Goal: Information Seeking & Learning: Find specific fact

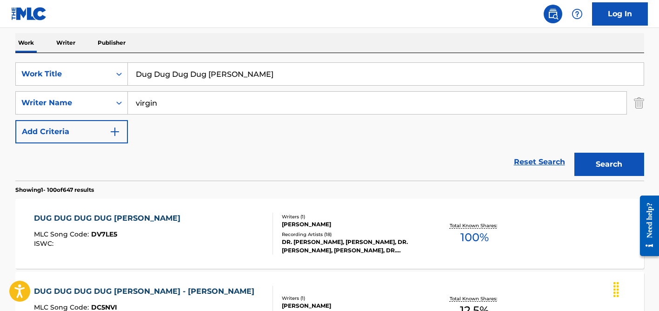
type input "virgin"
click at [193, 81] on input "Dug Dug Dug Dug [PERSON_NAME]" at bounding box center [386, 74] width 516 height 22
paste input "Start It"
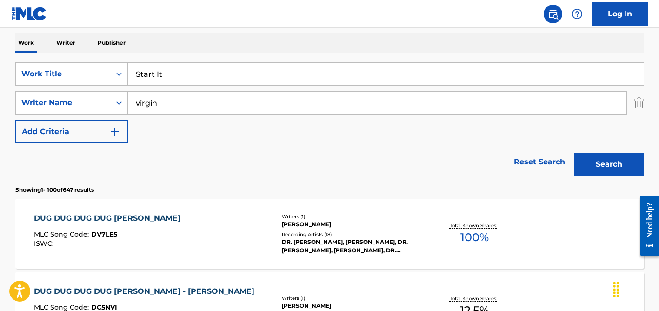
click at [195, 100] on input "virgin" at bounding box center [377, 103] width 499 height 22
click at [574, 153] on button "Search" at bounding box center [609, 164] width 70 height 23
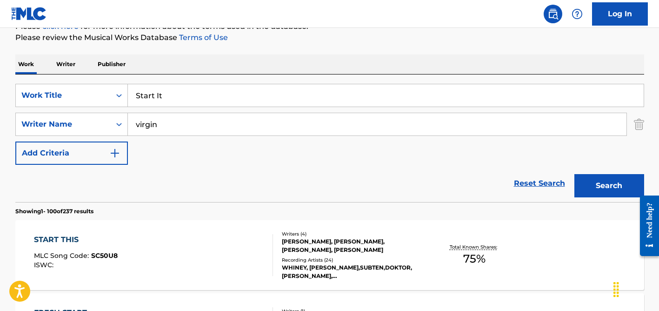
scroll to position [145, 0]
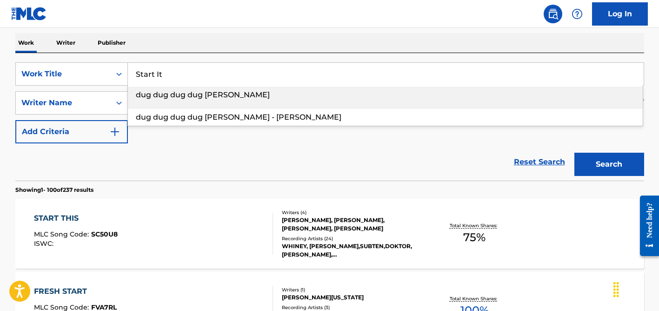
click at [183, 65] on input "Start It" at bounding box center [386, 74] width 516 height 22
paste input "Jurubira"
type input "Jurubira"
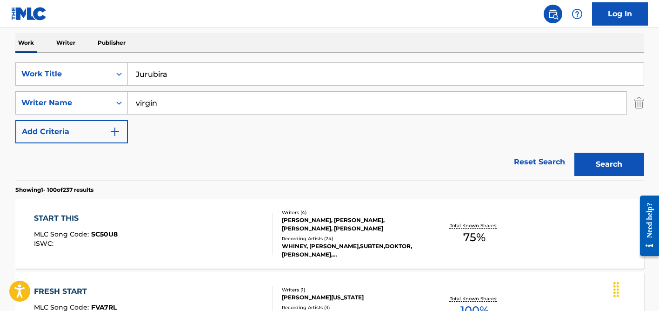
click at [195, 43] on div "Work Writer Publisher" at bounding box center [329, 43] width 629 height 20
click at [183, 97] on input "virgin" at bounding box center [377, 103] width 499 height 22
click at [574, 153] on button "Search" at bounding box center [609, 164] width 70 height 23
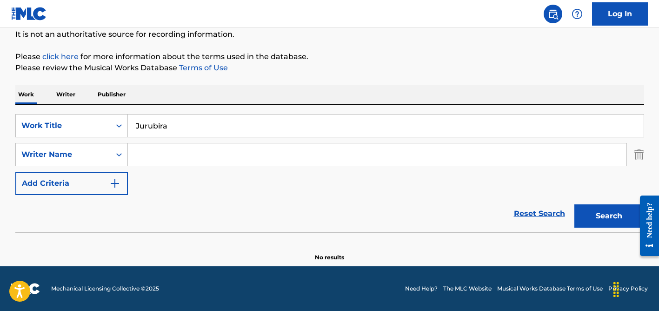
scroll to position [93, 0]
type input "styles"
click at [181, 130] on input "Jurubira" at bounding box center [386, 125] width 516 height 22
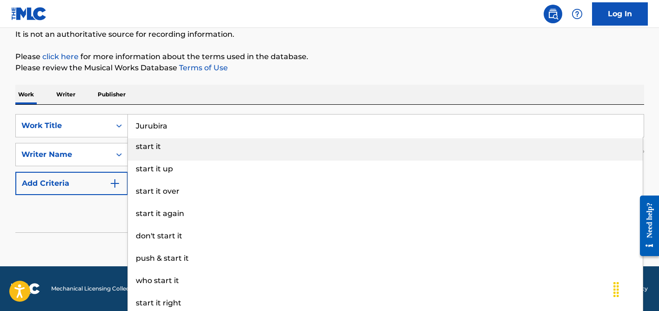
click at [181, 130] on input "Jurubira" at bounding box center [386, 125] width 516 height 22
paste input "Double R What"
type input "Double R What"
click at [213, 93] on div "Work Writer Publisher" at bounding box center [329, 95] width 629 height 20
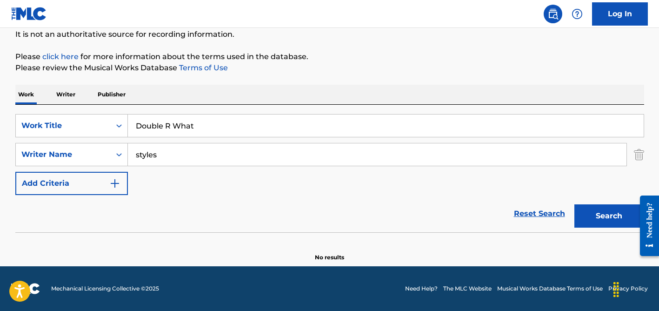
click at [213, 149] on input "styles" at bounding box center [377, 154] width 499 height 22
click at [574, 204] on button "Search" at bounding box center [609, 215] width 70 height 23
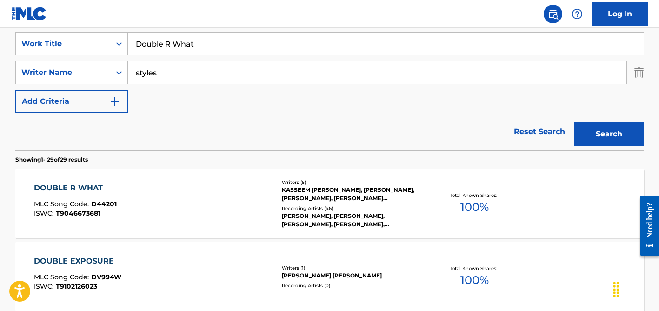
scroll to position [182, 0]
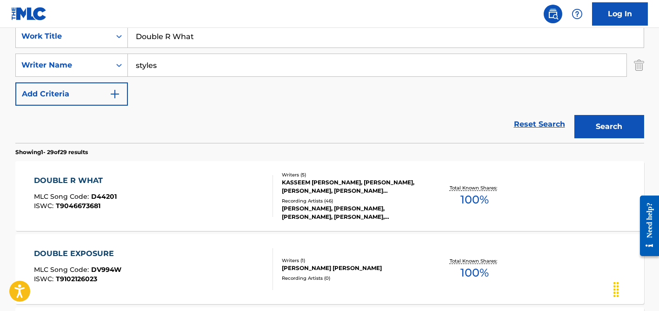
click at [338, 194] on div "KASSEEM [PERSON_NAME], [PERSON_NAME], [PERSON_NAME], [PERSON_NAME] [PERSON_NAME…" at bounding box center [352, 186] width 140 height 17
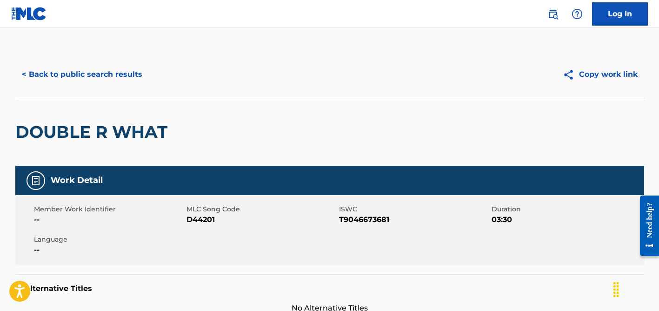
click at [92, 78] on button "< Back to public search results" at bounding box center [81, 74] width 133 height 23
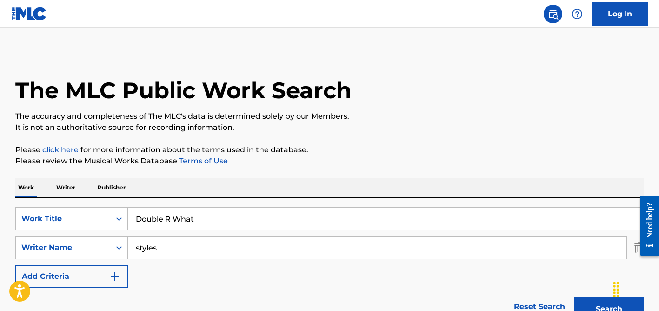
scroll to position [182, 0]
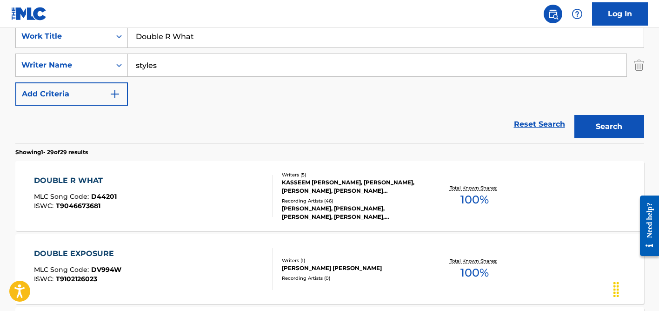
click at [167, 42] on input "Double R What" at bounding box center [386, 36] width 516 height 22
paste input "Runaway"
type input "Runaway"
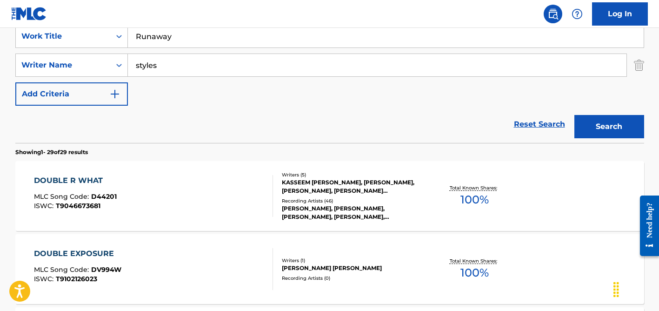
click at [173, 60] on input "styles" at bounding box center [377, 65] width 499 height 22
click at [574, 115] on button "Search" at bounding box center [609, 126] width 70 height 23
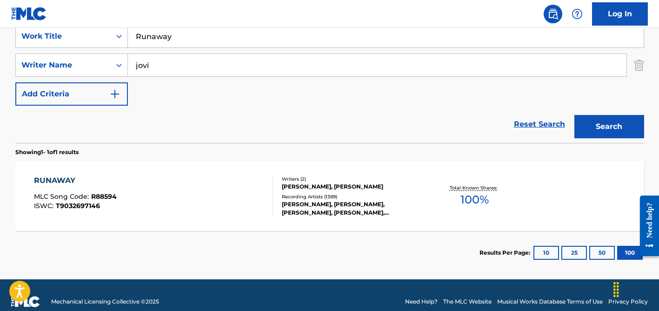
click at [187, 66] on input "jovi" at bounding box center [377, 65] width 499 height 22
type input "mohali"
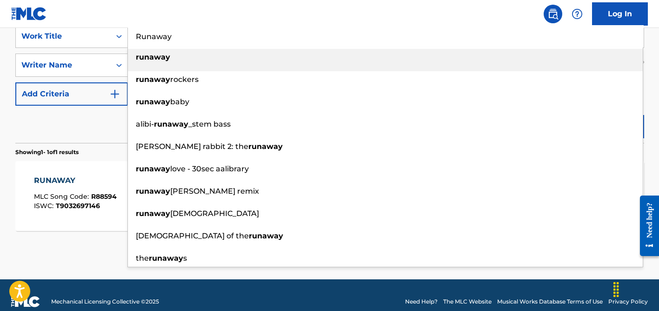
click at [200, 43] on input "Runaway" at bounding box center [386, 36] width 516 height 22
paste input "Na Peke Na Sauhure"
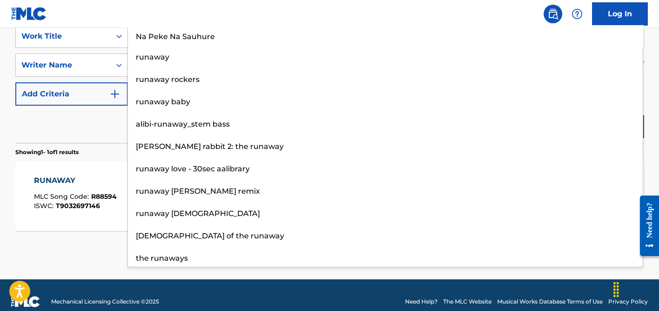
type input "Na Peke Na Sauhure"
click at [111, 110] on div "Reset Search Search" at bounding box center [329, 124] width 629 height 37
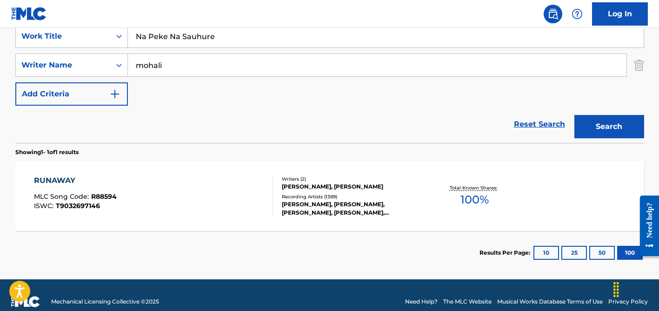
click at [190, 63] on input "mohali" at bounding box center [377, 65] width 499 height 22
click at [574, 115] on button "Search" at bounding box center [609, 126] width 70 height 23
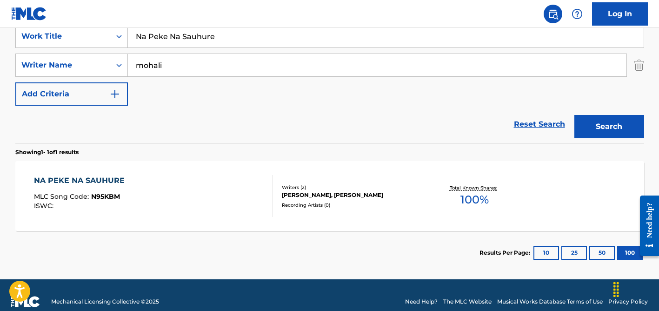
click at [299, 191] on div "[PERSON_NAME], [PERSON_NAME]" at bounding box center [352, 195] width 140 height 8
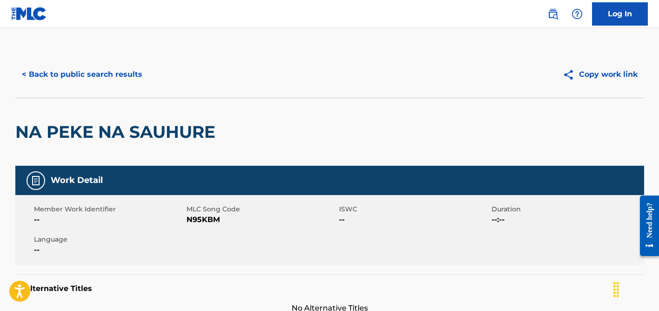
click at [131, 73] on button "< Back to public search results" at bounding box center [81, 74] width 133 height 23
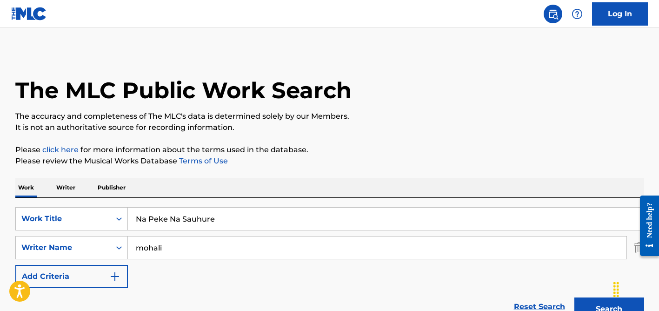
scroll to position [142, 0]
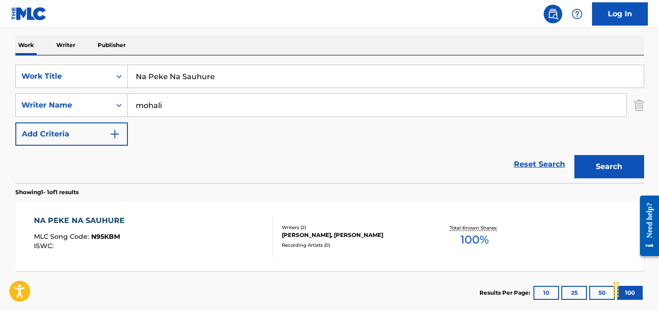
click at [141, 75] on input "Na Peke Na Sauhure" at bounding box center [386, 76] width 516 height 22
paste input "Rubaru Sanam Ke Hoon"
type input "Rubaru Sanam Ke Hoon"
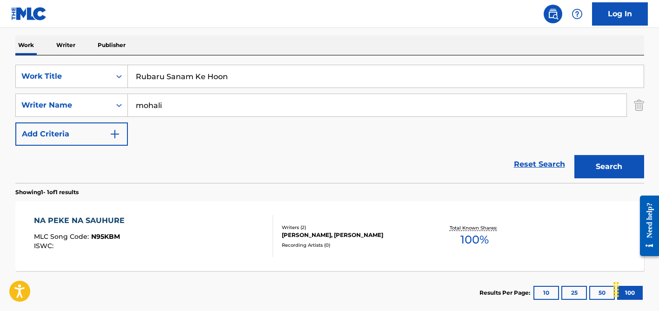
click at [160, 101] on input "mohali" at bounding box center [377, 105] width 499 height 22
click at [574, 155] on button "Search" at bounding box center [609, 166] width 70 height 23
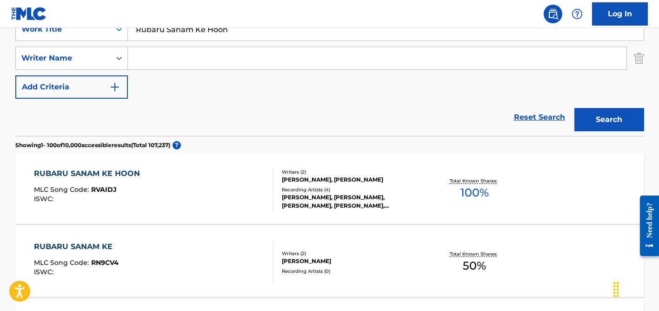
scroll to position [206, 0]
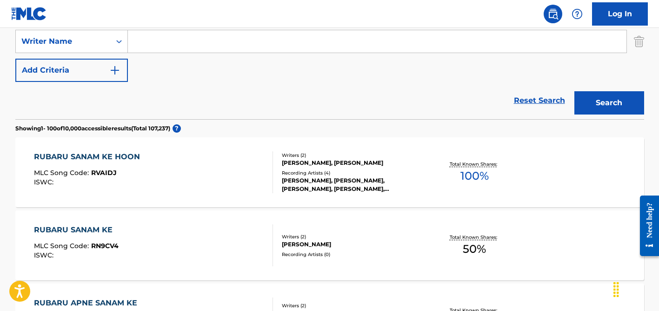
click at [313, 178] on div "[PERSON_NAME], [PERSON_NAME], [PERSON_NAME], [PERSON_NAME],[PERSON_NAME]" at bounding box center [352, 184] width 140 height 17
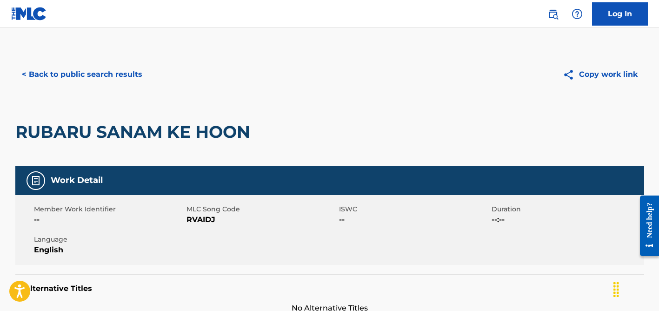
click at [100, 81] on button "< Back to public search results" at bounding box center [81, 74] width 133 height 23
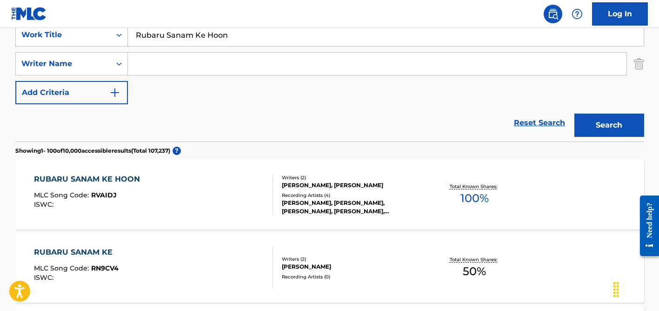
scroll to position [176, 0]
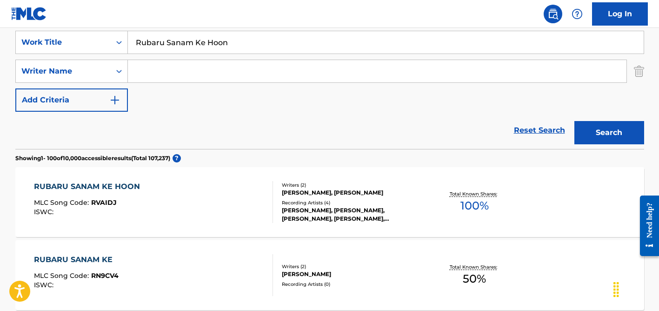
click at [155, 73] on input "Search Form" at bounding box center [377, 71] width 499 height 22
paste input "[PERSON_NAME]"
type input "[PERSON_NAME]"
click at [236, 52] on input "Rubaru Sanam Ke Hoon" at bounding box center [386, 42] width 516 height 22
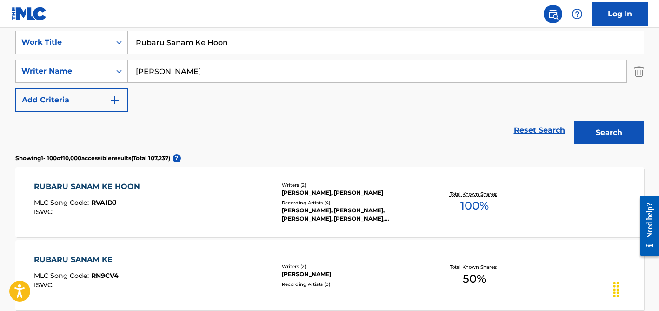
click at [236, 52] on input "Rubaru Sanam Ke Hoon" at bounding box center [386, 42] width 516 height 22
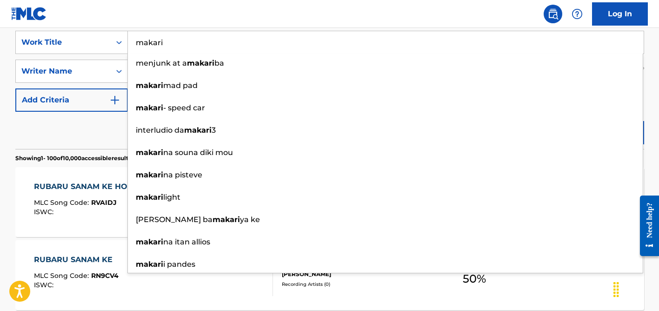
type input "makari"
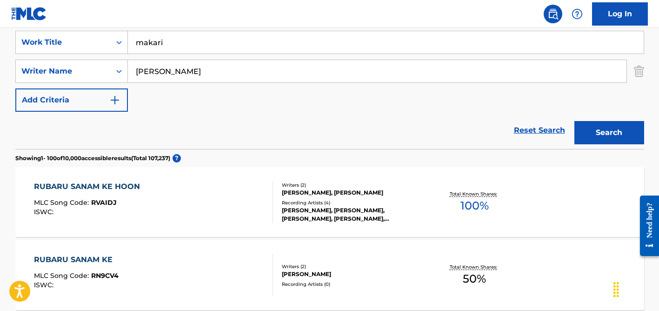
click at [98, 127] on div "Reset Search Search" at bounding box center [329, 130] width 629 height 37
click at [199, 73] on input "[PERSON_NAME]" at bounding box center [377, 71] width 499 height 22
click at [574, 121] on button "Search" at bounding box center [609, 132] width 70 height 23
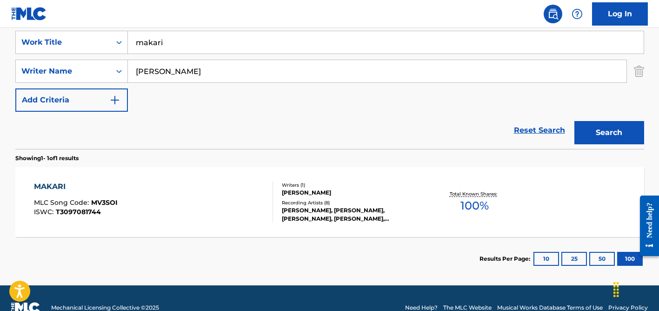
click at [301, 213] on div "[PERSON_NAME], [PERSON_NAME], [PERSON_NAME], [PERSON_NAME], [PERSON_NAME]" at bounding box center [352, 214] width 140 height 17
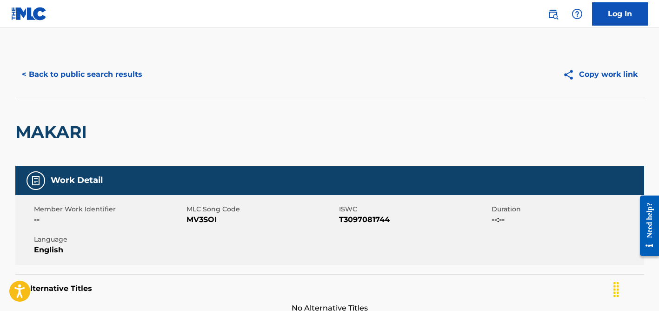
click at [127, 72] on button "< Back to public search results" at bounding box center [81, 74] width 133 height 23
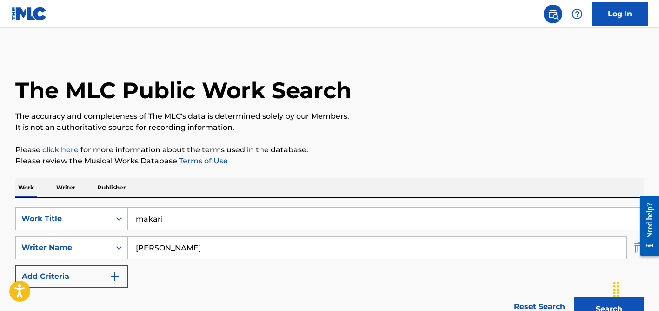
scroll to position [142, 0]
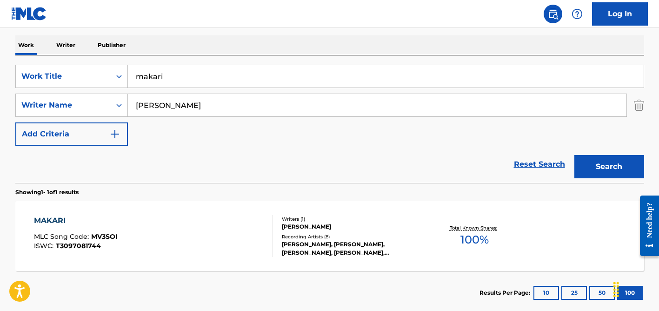
click at [175, 84] on input "makari" at bounding box center [386, 76] width 516 height 22
click at [209, 75] on input "telas" at bounding box center [386, 76] width 516 height 22
type input "telas"
click at [197, 106] on input "[PERSON_NAME]" at bounding box center [377, 105] width 499 height 22
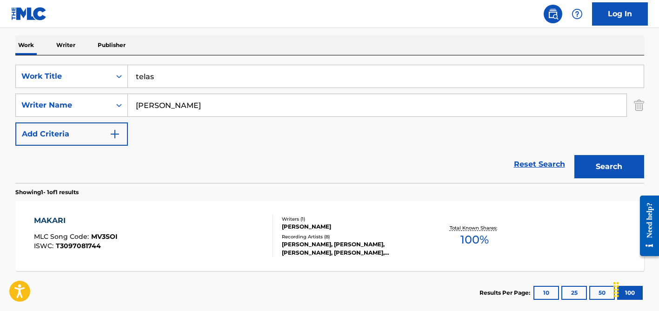
click at [197, 106] on input "[PERSON_NAME]" at bounding box center [377, 105] width 499 height 22
paste input "Cem Tuncer"
drag, startPoint x: 156, startPoint y: 105, endPoint x: 80, endPoint y: 96, distance: 76.3
click at [80, 96] on div "SearchWithCriteria92f75446-466a-415b-aa54-ef0a7c157b1e Writer Name [PERSON_NAME]" at bounding box center [329, 104] width 629 height 23
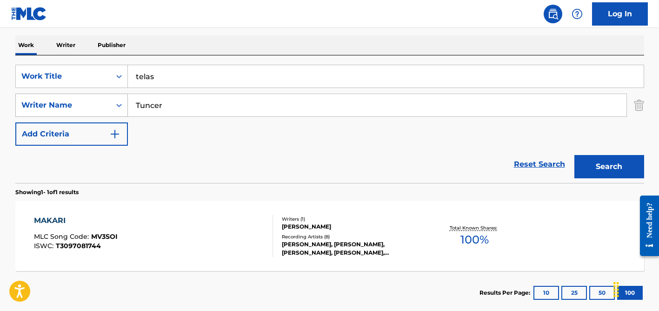
type input "Tuncer"
click at [574, 155] on button "Search" at bounding box center [609, 166] width 70 height 23
click at [292, 245] on div "[PERSON_NAME] ORKUT|[PERSON_NAME][GEOGRAPHIC_DATA]|CEM TUNCER" at bounding box center [352, 248] width 140 height 17
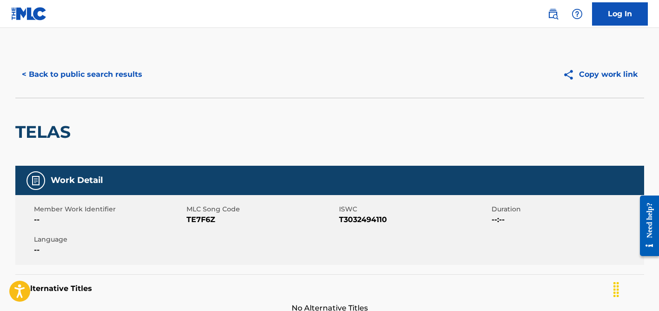
click at [112, 72] on button "< Back to public search results" at bounding box center [81, 74] width 133 height 23
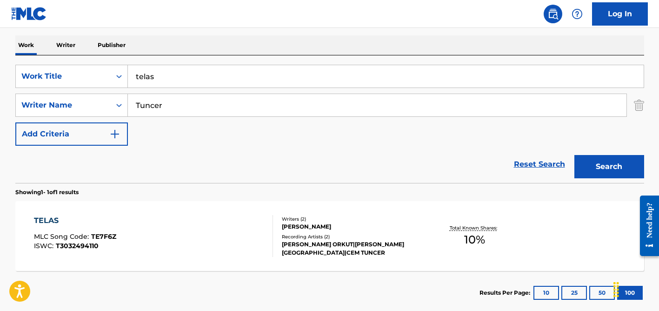
click at [176, 80] on input "telas" at bounding box center [386, 76] width 516 height 22
paste input "Softly with Feeling"
type input "Softly with Feeling"
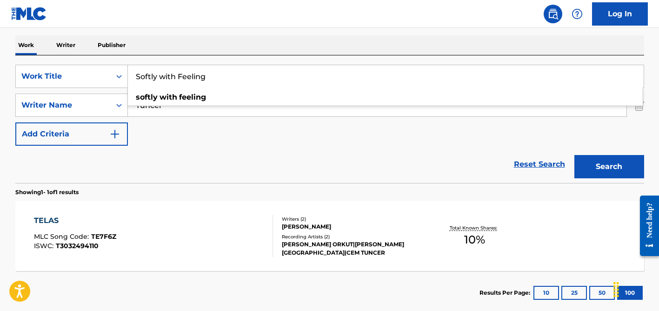
click at [227, 136] on div "SearchWithCriteria34451544-f780-4cae-b938-1dfbd8191b54 Work Title Softly with F…" at bounding box center [329, 105] width 629 height 81
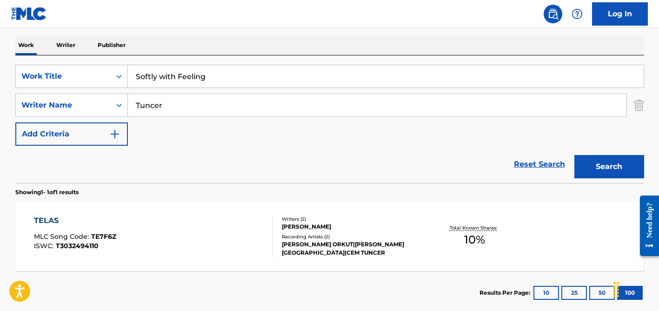
click at [212, 102] on input "Tuncer" at bounding box center [377, 105] width 499 height 22
click at [574, 155] on button "Search" at bounding box center [609, 166] width 70 height 23
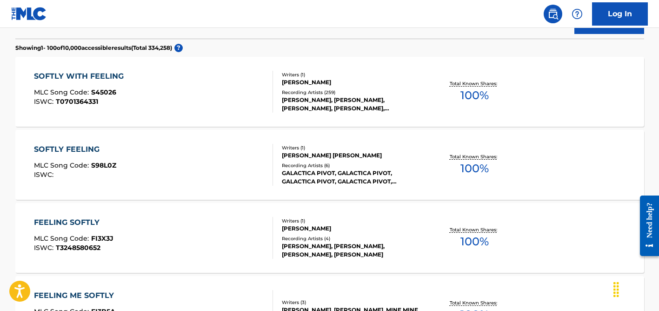
scroll to position [343, 0]
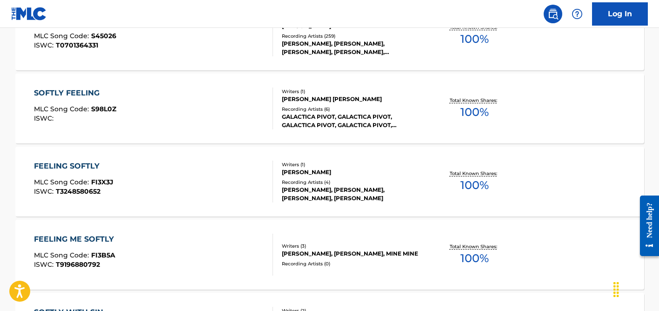
click at [328, 50] on div "[PERSON_NAME], [PERSON_NAME], [PERSON_NAME], [PERSON_NAME], [PERSON_NAME]" at bounding box center [352, 48] width 140 height 17
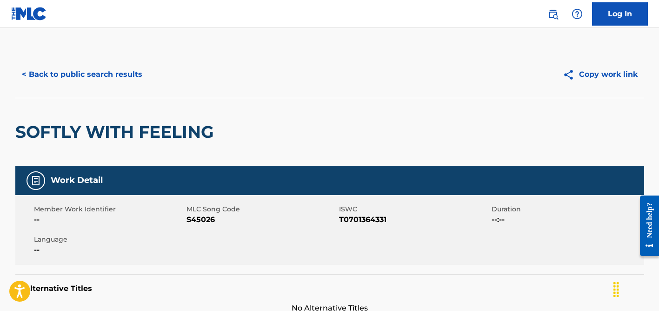
click at [87, 68] on button "< Back to public search results" at bounding box center [81, 74] width 133 height 23
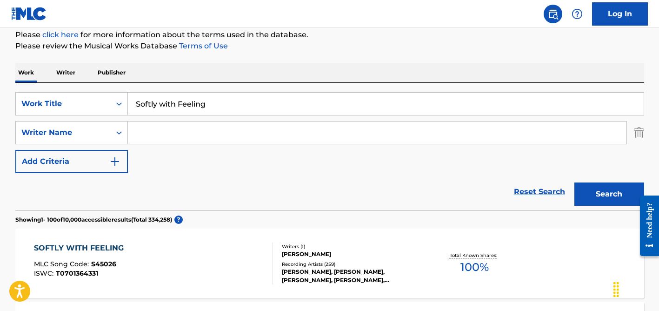
scroll to position [104, 0]
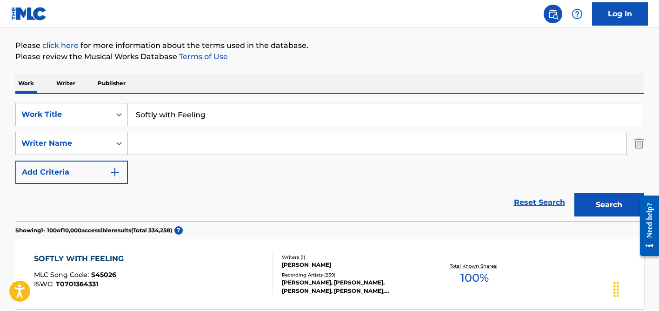
click at [217, 120] on input "Softly with Feeling" at bounding box center [386, 114] width 516 height 22
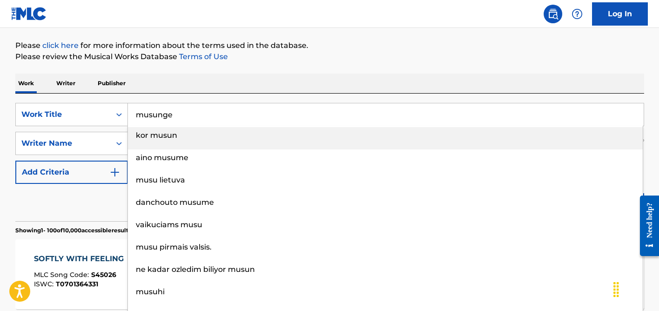
type input "musunge"
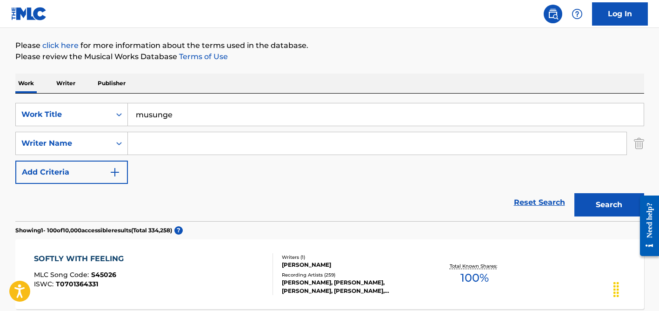
click at [291, 81] on div "Work Writer Publisher" at bounding box center [329, 83] width 629 height 20
click at [172, 138] on input "Search Form" at bounding box center [377, 143] width 499 height 22
paste input "Mulenga"
type input "Mulenga"
click at [574, 193] on button "Search" at bounding box center [609, 204] width 70 height 23
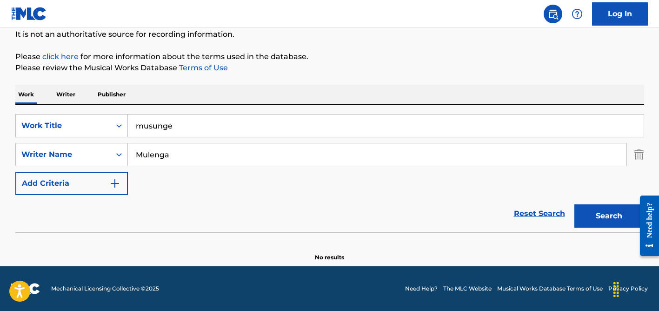
scroll to position [93, 0]
click at [172, 127] on input "musunge" at bounding box center [386, 125] width 516 height 22
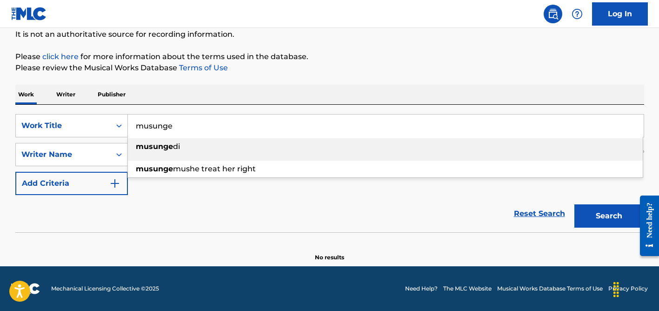
click at [172, 127] on input "musunge" at bounding box center [386, 125] width 516 height 22
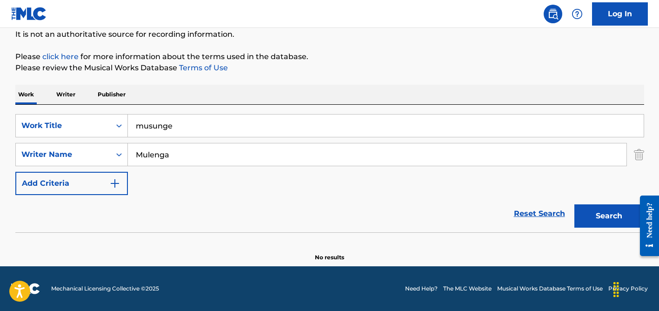
click at [172, 147] on input "Mulenga" at bounding box center [377, 154] width 499 height 22
click at [574, 204] on button "Search" at bounding box center [609, 215] width 70 height 23
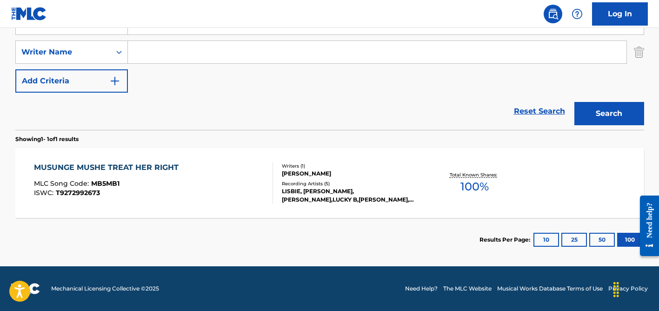
scroll to position [0, 0]
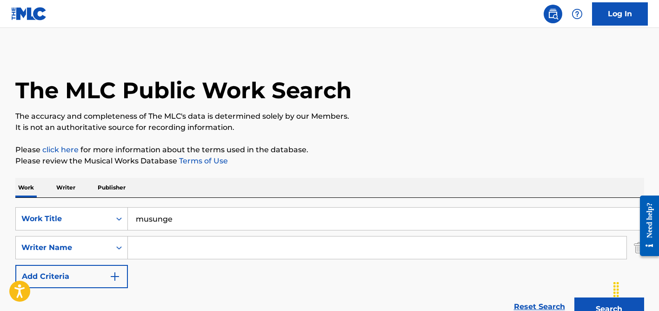
click at [204, 214] on input "musunge" at bounding box center [386, 218] width 516 height 22
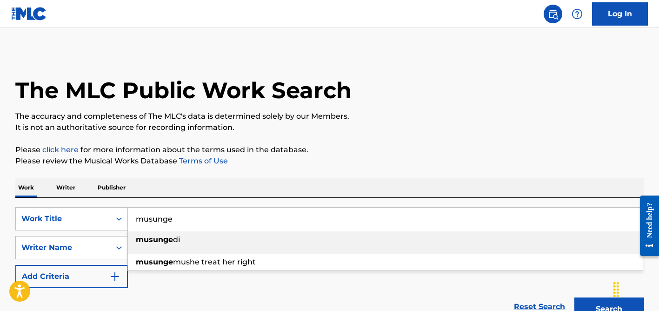
click at [204, 214] on input "musunge" at bounding box center [386, 218] width 516 height 22
paste input "Auf dem Karussell"
type input "Auf dem Karussell"
click at [268, 184] on div "Work Writer Publisher" at bounding box center [329, 188] width 629 height 20
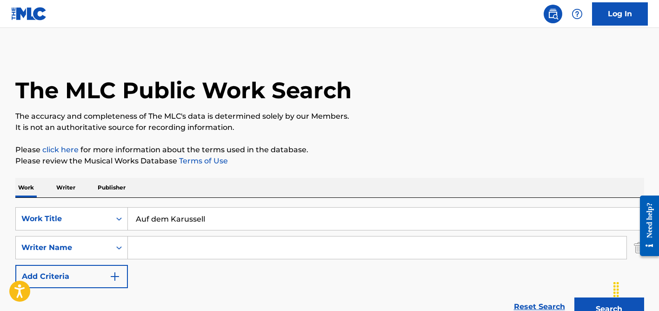
click at [245, 250] on input "Search Form" at bounding box center [377, 247] width 499 height 22
click at [574, 297] on button "Search" at bounding box center [609, 308] width 70 height 23
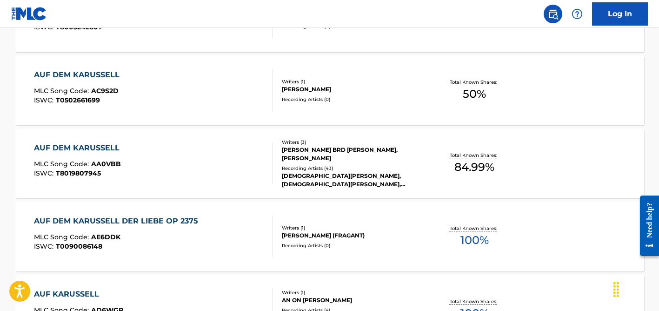
scroll to position [519, 0]
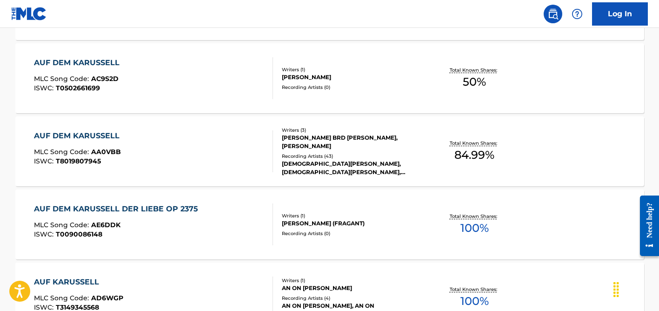
click at [303, 158] on div "Recording Artists ( 43 )" at bounding box center [352, 156] width 140 height 7
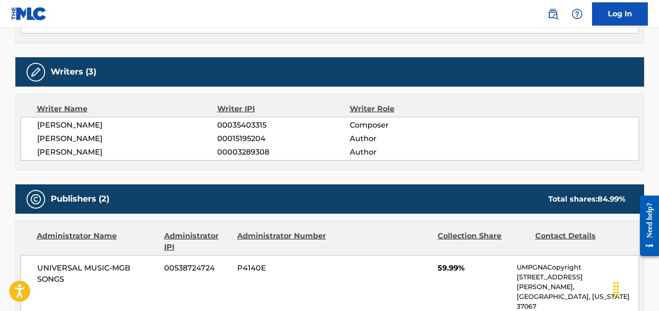
scroll to position [288, 0]
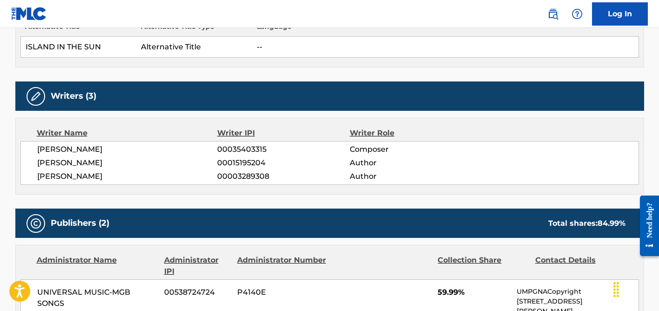
drag, startPoint x: 40, startPoint y: 175, endPoint x: 140, endPoint y: 174, distance: 100.0
click at [140, 175] on span "[PERSON_NAME]" at bounding box center [127, 176] width 180 height 11
click at [140, 174] on span "[PERSON_NAME]" at bounding box center [127, 176] width 180 height 11
drag, startPoint x: 126, startPoint y: 174, endPoint x: 44, endPoint y: 174, distance: 82.3
click at [44, 174] on span "[PERSON_NAME]" at bounding box center [127, 176] width 180 height 11
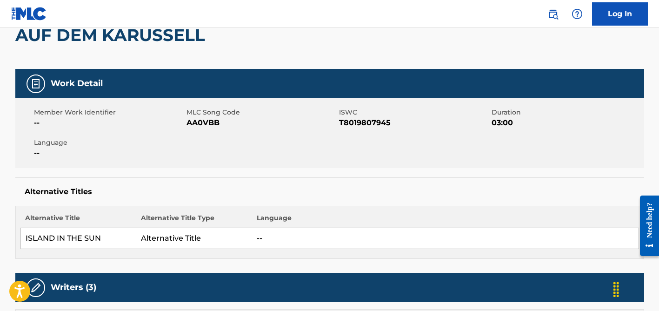
scroll to position [0, 0]
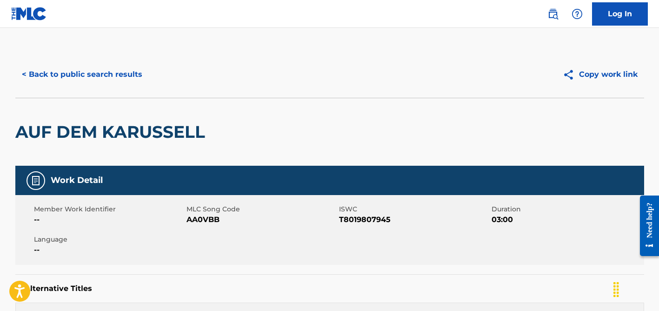
click at [111, 71] on button "< Back to public search results" at bounding box center [81, 74] width 133 height 23
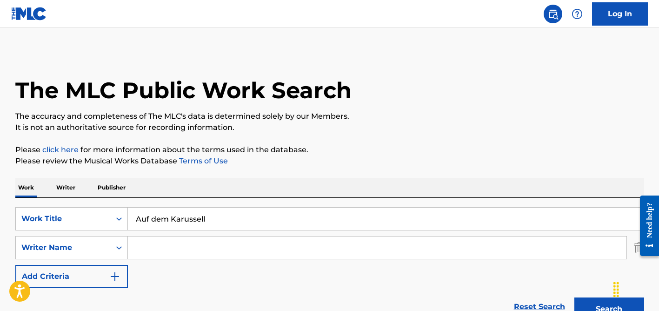
click at [173, 215] on input "Auf dem Karussell" at bounding box center [386, 218] width 516 height 22
paste input "[PERSON_NAME] yo'q"
type input "[PERSON_NAME] yo'q"
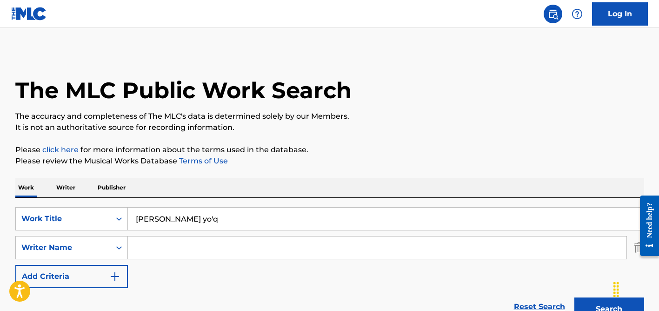
click at [574, 297] on button "Search" at bounding box center [609, 308] width 70 height 23
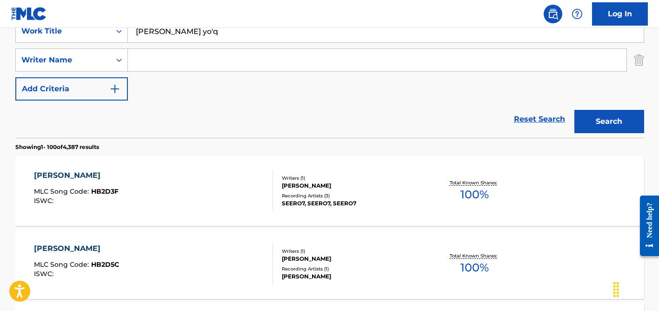
scroll to position [164, 0]
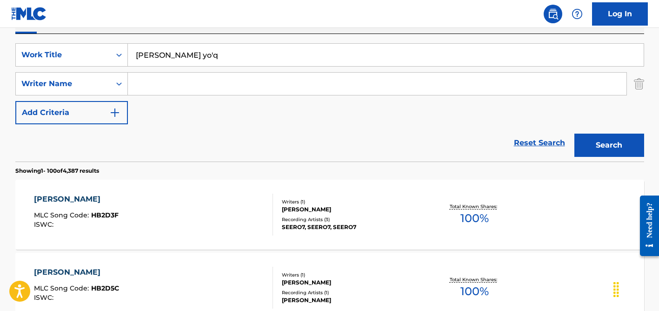
click at [164, 92] on input "Search Form" at bounding box center [377, 84] width 499 height 22
type input "[PERSON_NAME]"
click at [183, 58] on input "[PERSON_NAME] yo'q" at bounding box center [386, 55] width 516 height 22
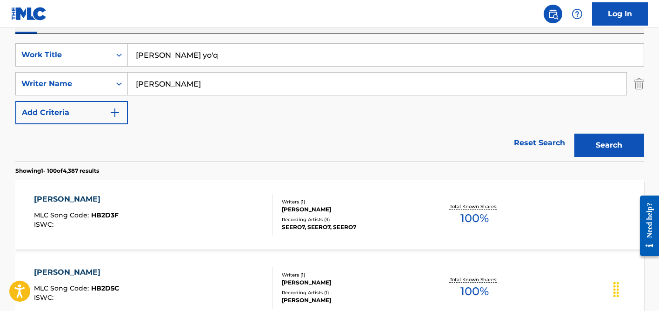
paste input "Janelinha"
type input "Janelinha"
click at [574, 133] on button "Search" at bounding box center [609, 144] width 70 height 23
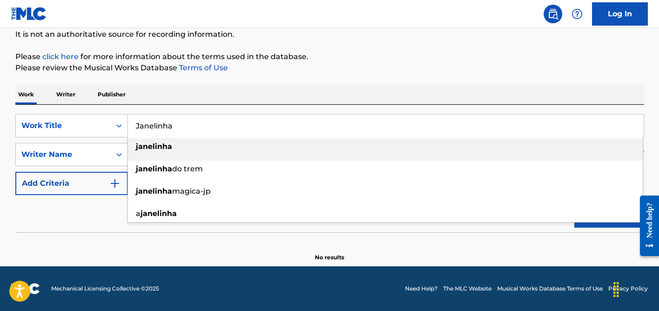
scroll to position [93, 0]
click at [327, 54] on p "Please click here for more information about the terms used in the database." at bounding box center [329, 56] width 629 height 11
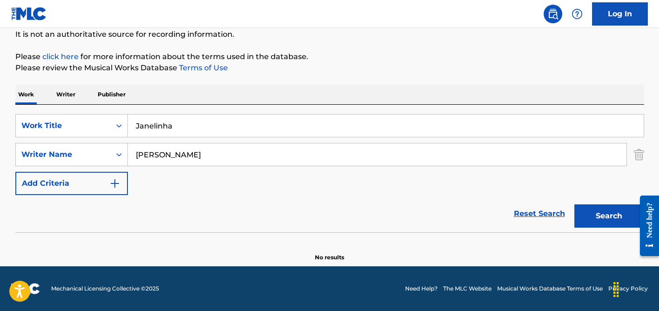
click at [189, 143] on input "[PERSON_NAME]" at bounding box center [377, 154] width 499 height 22
click at [574, 204] on button "Search" at bounding box center [609, 215] width 70 height 23
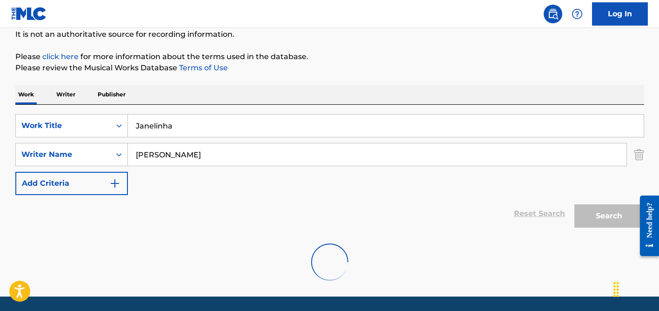
click at [189, 143] on input "[PERSON_NAME]" at bounding box center [377, 154] width 499 height 22
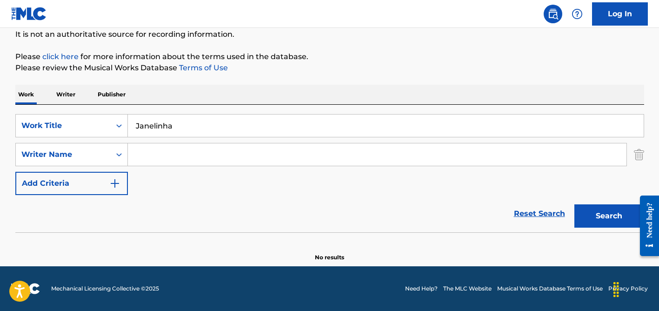
click at [574, 204] on button "Search" at bounding box center [609, 215] width 70 height 23
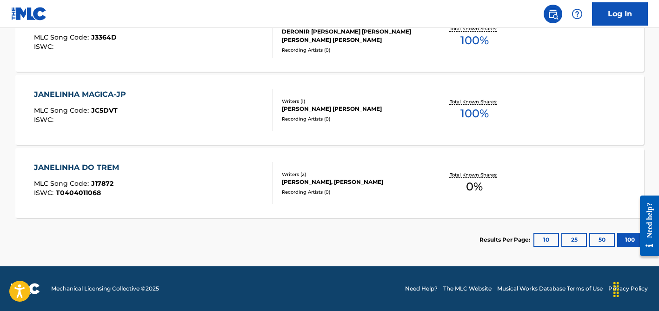
scroll to position [0, 0]
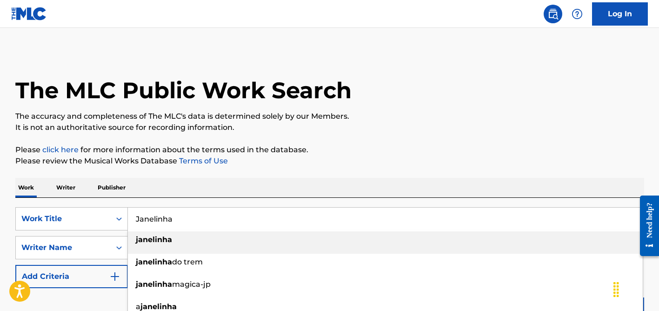
click at [160, 216] on input "Janelinha" at bounding box center [386, 218] width 516 height 22
paste input "I Gotta Be Down"
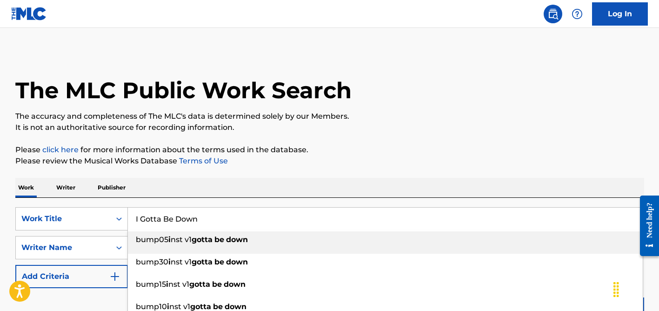
type input "I Gotta Be Down"
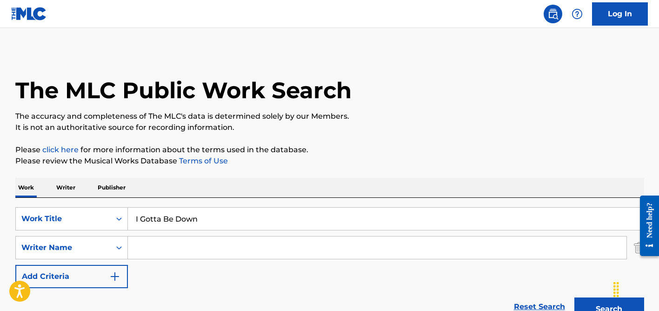
click at [167, 239] on input "Search Form" at bounding box center [377, 247] width 499 height 22
paste input "[PERSON_NAME]"
click at [574, 297] on button "Search" at bounding box center [609, 308] width 70 height 23
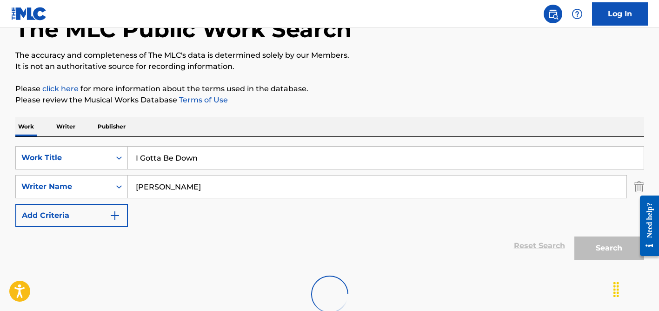
scroll to position [123, 0]
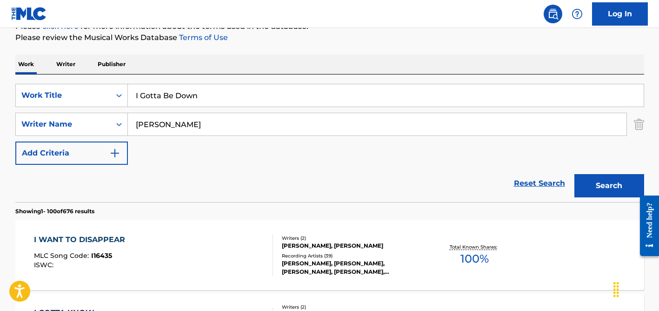
click at [194, 127] on input "[PERSON_NAME]" at bounding box center [377, 124] width 499 height 22
paste input "Baillergeau"
type input "Baillergeau"
click at [574, 174] on button "Search" at bounding box center [609, 185] width 70 height 23
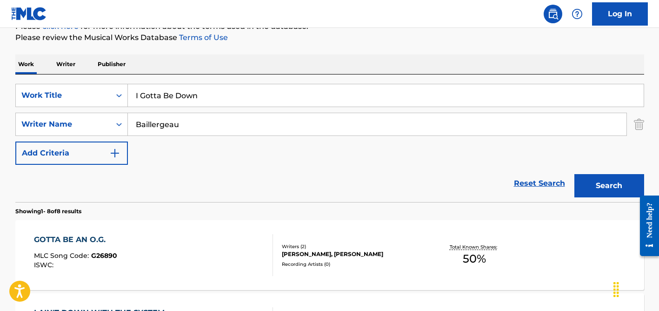
click at [171, 124] on input "Baillergeau" at bounding box center [377, 124] width 499 height 22
paste input "[PERSON_NAME]"
type input "[PERSON_NAME]"
click at [574, 174] on button "Search" at bounding box center [609, 185] width 70 height 23
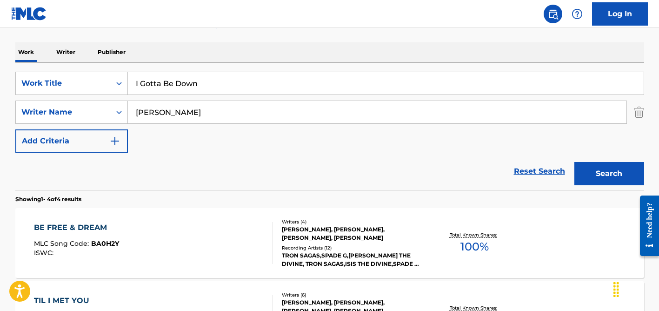
scroll to position [137, 0]
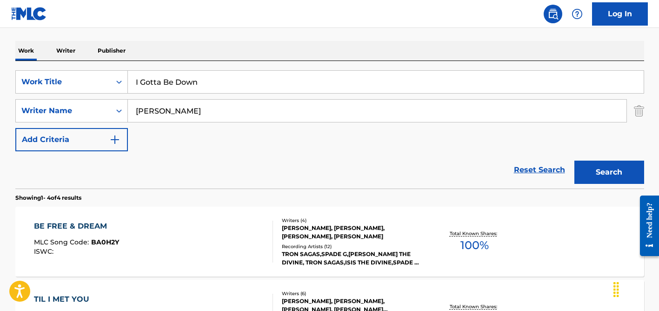
click at [189, 102] on input "[PERSON_NAME]" at bounding box center [377, 111] width 499 height 22
click at [574, 160] on button "Search" at bounding box center [609, 171] width 70 height 23
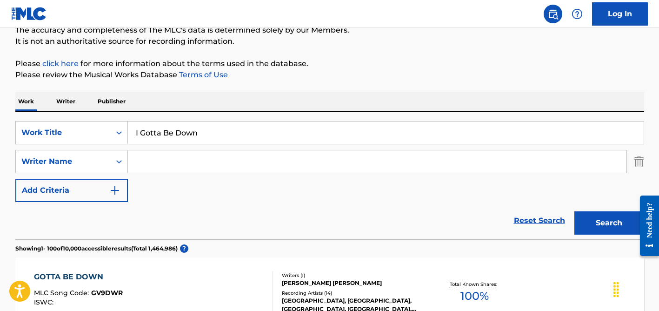
scroll to position [0, 0]
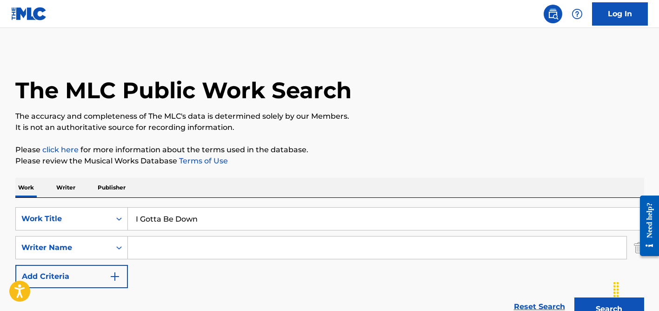
click at [174, 235] on div "SearchWithCriteria34451544-f780-4cae-b938-1dfbd8191b54 Work Title I Gotta Be Do…" at bounding box center [329, 247] width 629 height 81
click at [173, 247] on input "Search Form" at bounding box center [377, 247] width 499 height 22
type input "rumey"
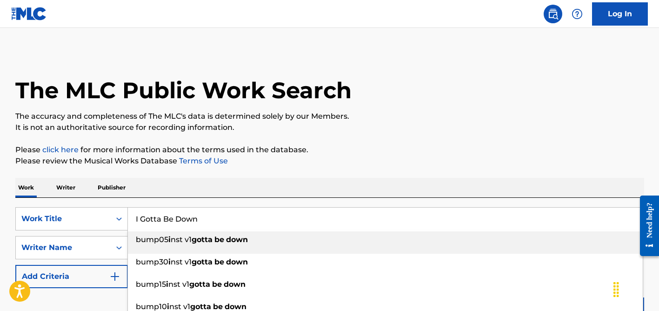
click at [180, 220] on input "I Gotta Be Down" at bounding box center [386, 218] width 516 height 22
paste input "[PERSON_NAME] Bandhua"
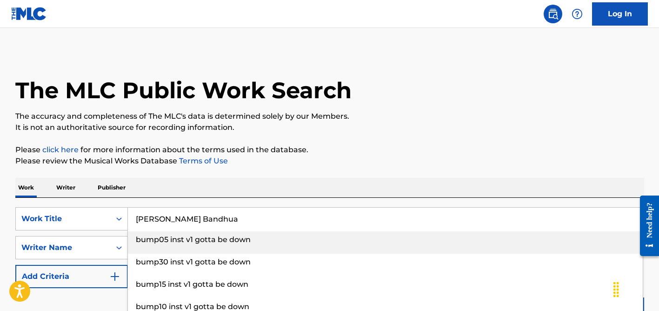
type input "[PERSON_NAME] Bandhua"
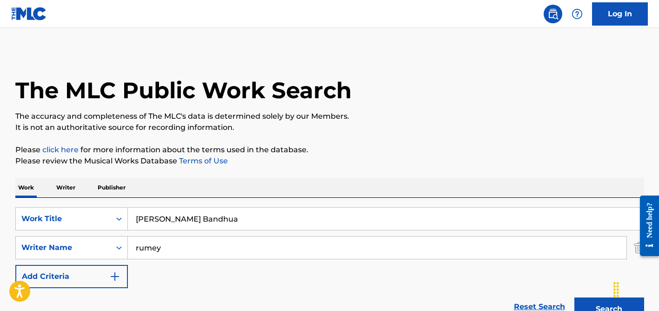
click at [225, 193] on div "Work Writer Publisher" at bounding box center [329, 188] width 629 height 20
click at [226, 246] on input "rumey" at bounding box center [377, 247] width 499 height 22
click at [574, 297] on button "Search" at bounding box center [609, 308] width 70 height 23
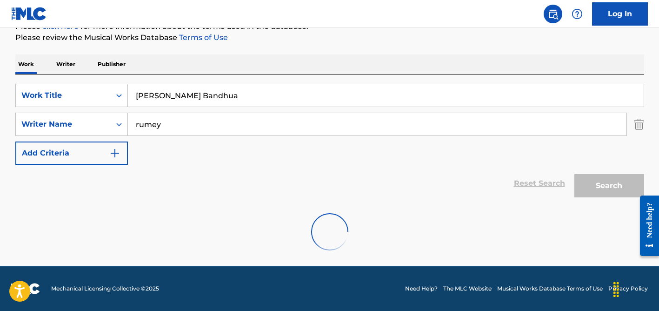
scroll to position [93, 0]
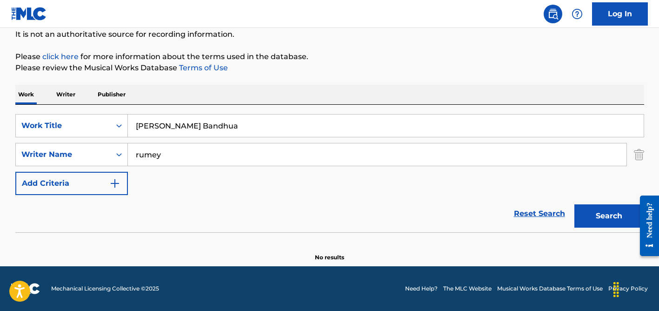
click at [196, 140] on div "SearchWithCriteria34451544-f780-4cae-b938-1dfbd8191b54 Work Title [PERSON_NAME]…" at bounding box center [329, 154] width 629 height 81
click at [159, 154] on input "rumey" at bounding box center [377, 154] width 499 height 22
click at [574, 204] on button "Search" at bounding box center [609, 215] width 70 height 23
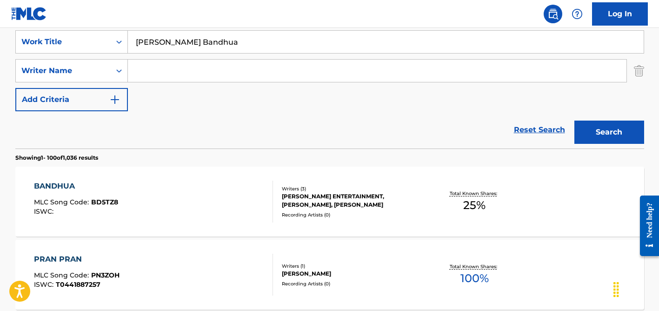
scroll to position [163, 0]
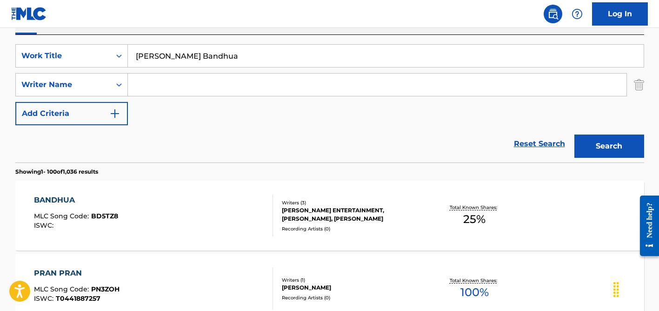
click at [169, 56] on input "[PERSON_NAME] Bandhua" at bounding box center [386, 56] width 516 height 22
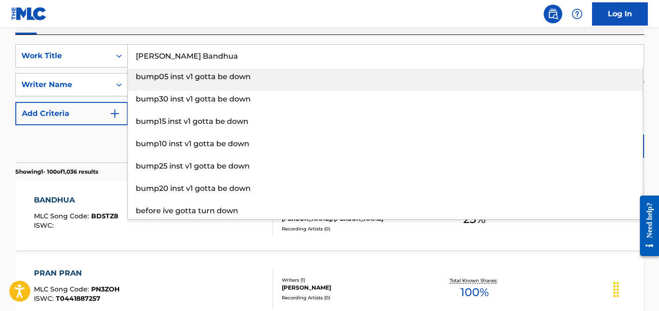
click at [169, 56] on input "[PERSON_NAME] Bandhua" at bounding box center [386, 56] width 516 height 22
paste input "oovinullil"
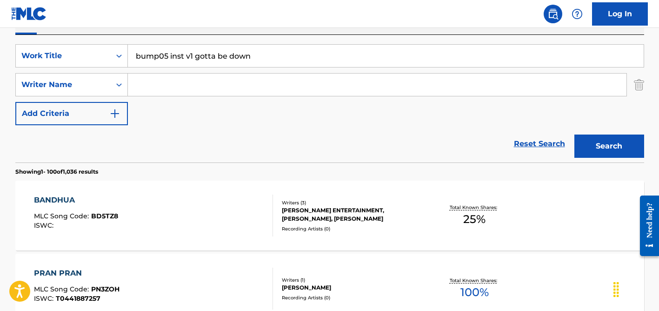
click at [170, 55] on input "bump05 inst v1 gotta be down" at bounding box center [386, 56] width 516 height 22
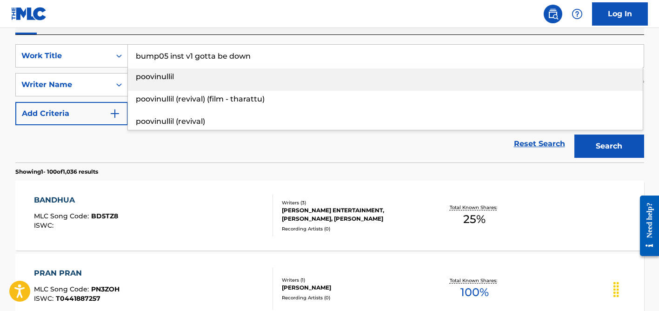
paste input "Poovinullil"
type input "Poovinullil"
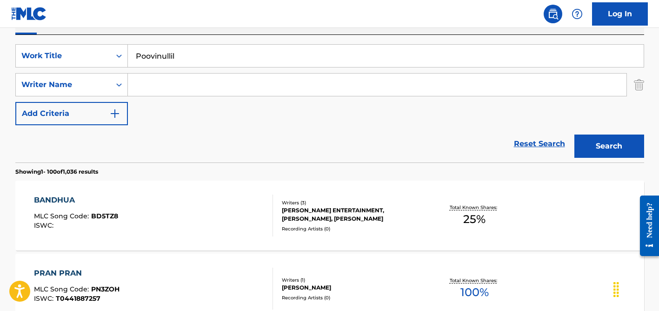
click at [147, 194] on div "BANDHUA MLC Song Code : BD5TZ8 ISWC : Writers ( 3 ) [PERSON_NAME] ENTERTAINMENT…" at bounding box center [329, 215] width 629 height 70
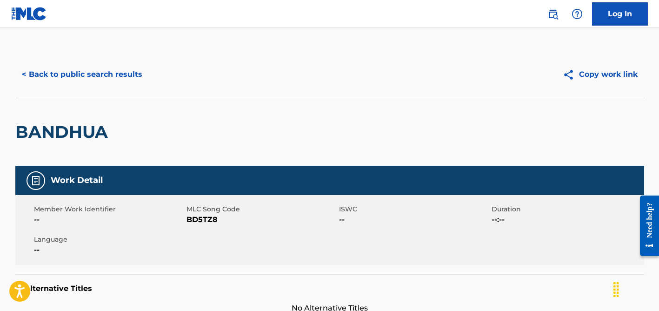
click at [122, 86] on button "< Back to public search results" at bounding box center [81, 74] width 133 height 23
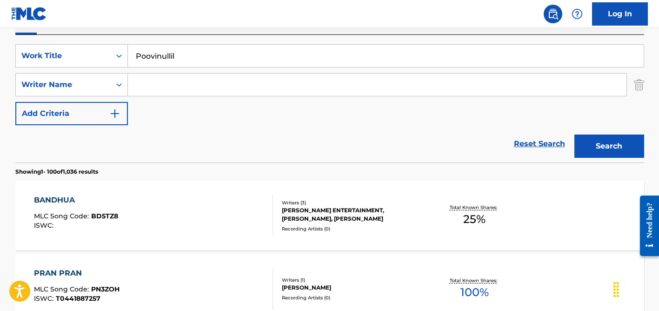
click at [193, 80] on input "Search Form" at bounding box center [377, 84] width 499 height 22
click at [574, 134] on button "Search" at bounding box center [609, 145] width 70 height 23
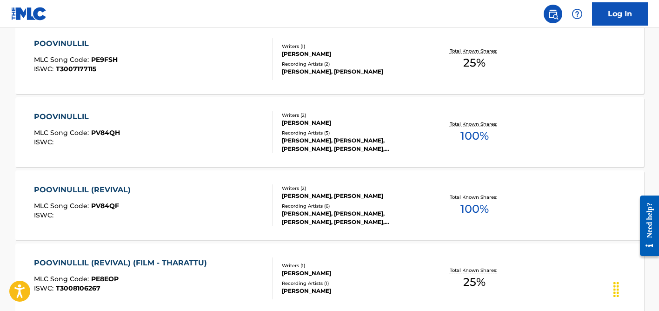
scroll to position [393, 0]
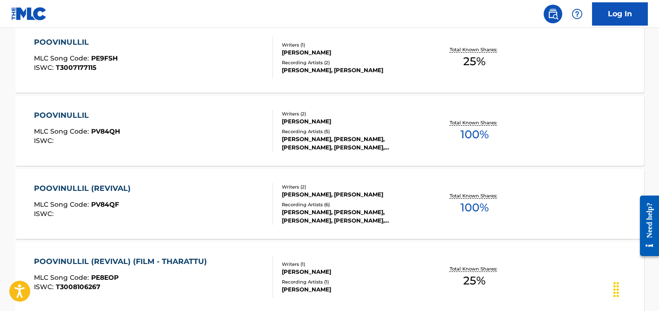
click at [303, 186] on div "Writers ( 2 )" at bounding box center [352, 186] width 140 height 7
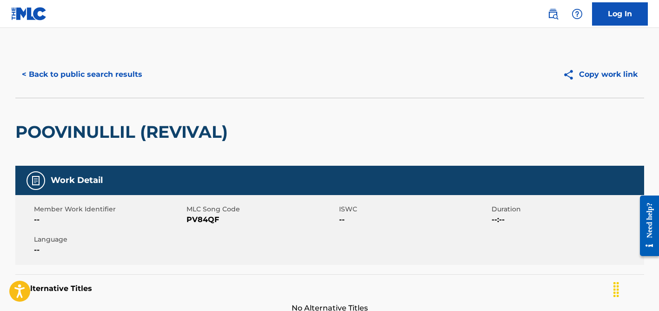
click at [100, 77] on button "< Back to public search results" at bounding box center [81, 74] width 133 height 23
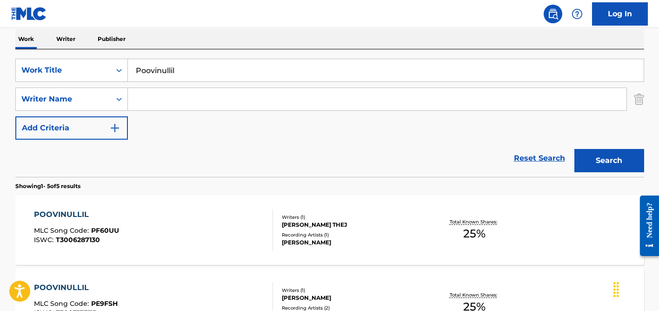
scroll to position [40, 0]
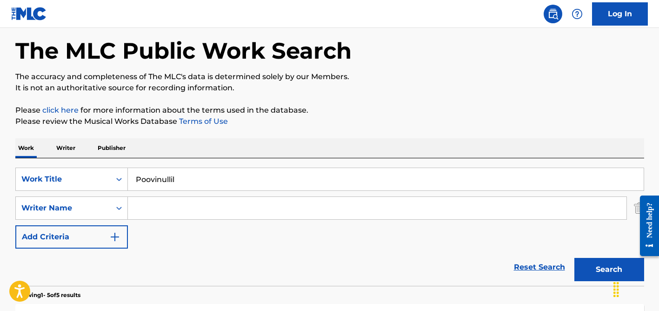
click at [163, 175] on input "Poovinullil" at bounding box center [386, 179] width 516 height 22
paste input "Cheiro de Amor"
type input "Cheiro de Amor"
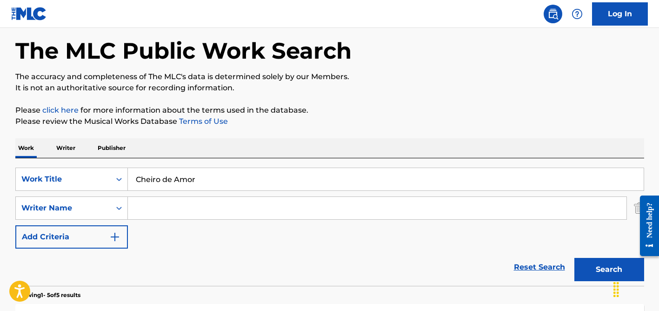
click at [574, 258] on button "Search" at bounding box center [609, 269] width 70 height 23
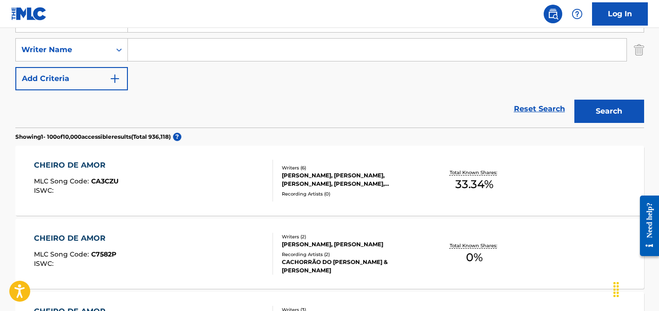
scroll to position [196, 0]
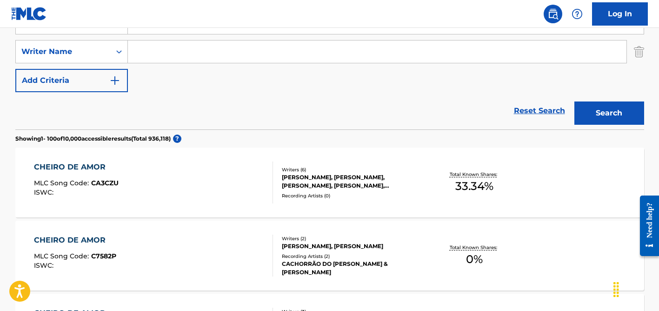
click at [175, 58] on input "Search Form" at bounding box center [377, 51] width 499 height 22
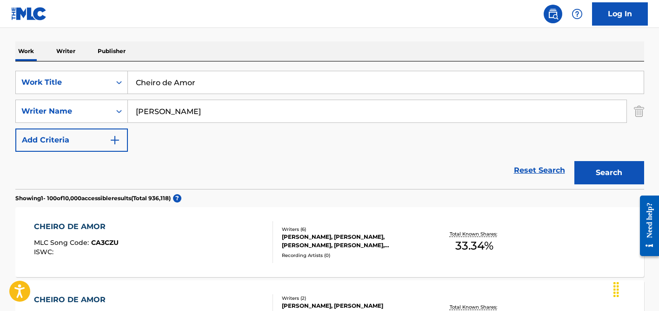
scroll to position [120, 0]
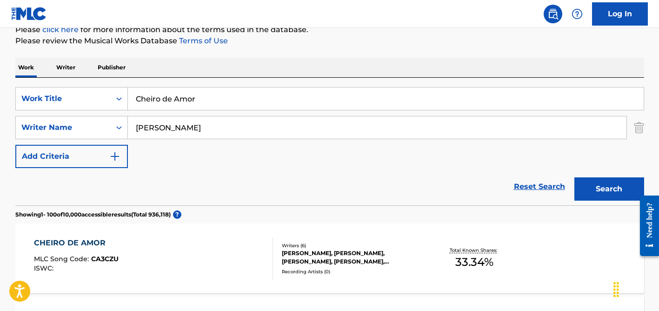
type input "[PERSON_NAME]"
click at [185, 111] on div "SearchWithCriteria34451544-f780-4cae-b938-1dfbd8191b54 Work Title Cheiro de Amo…" at bounding box center [329, 127] width 629 height 81
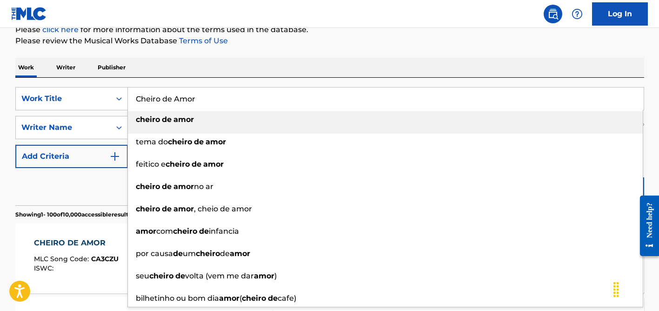
click at [185, 103] on input "Cheiro de Amor" at bounding box center [386, 98] width 516 height 22
paste input "Let's Twist Again"
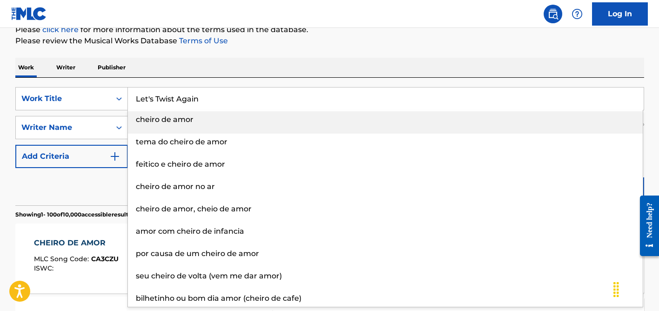
type input "Let's Twist Again"
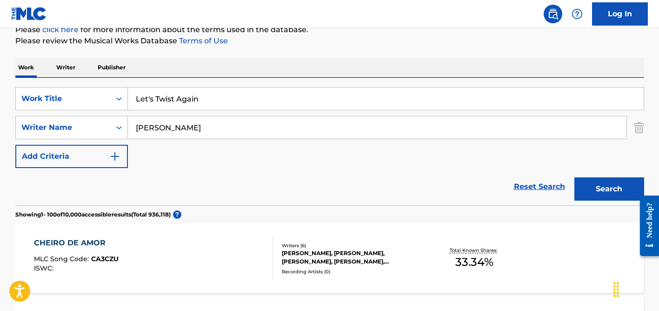
click at [237, 45] on p "Please review the Musical Works Database Terms of Use" at bounding box center [329, 40] width 629 height 11
click at [236, 138] on input "[PERSON_NAME]" at bounding box center [377, 127] width 499 height 22
click at [574, 177] on button "Search" at bounding box center [609, 188] width 70 height 23
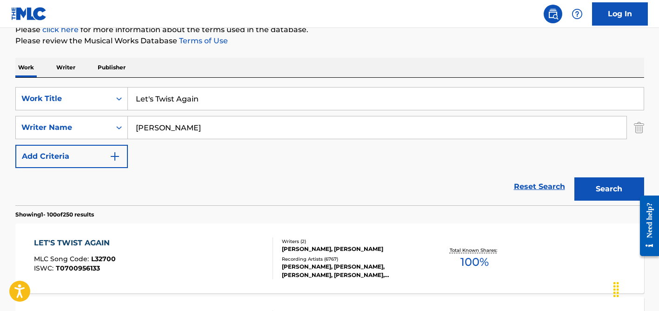
click at [173, 129] on input "[PERSON_NAME]" at bounding box center [377, 127] width 499 height 22
type input "s"
type input "consigna"
click at [175, 109] on input "Let's Twist Again" at bounding box center [386, 98] width 516 height 22
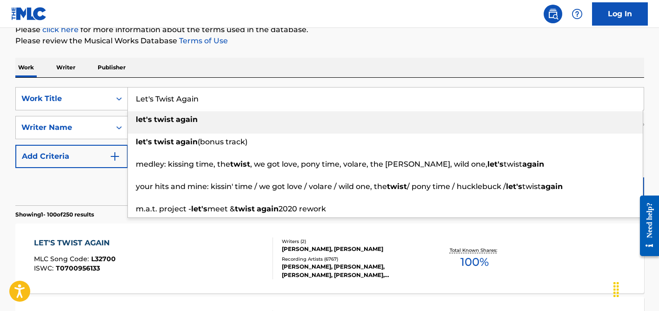
click at [175, 108] on input "Let's Twist Again" at bounding box center [386, 98] width 516 height 22
click at [175, 101] on input "Let's Twist Again" at bounding box center [386, 98] width 516 height 22
paste input "El Amor de Mi Vida"
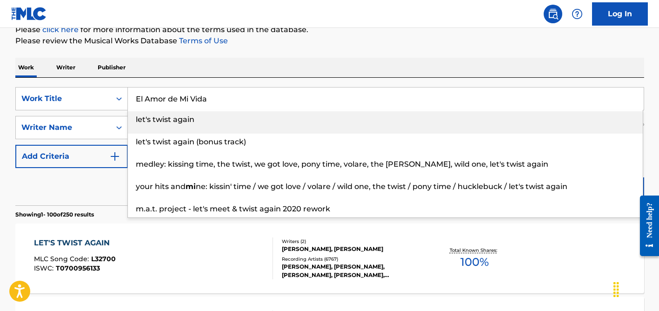
type input "El Amor de Mi Vida"
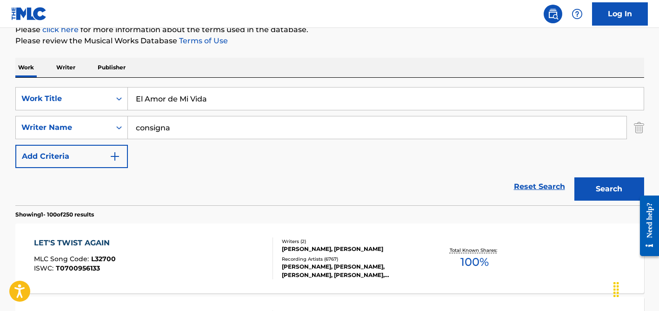
drag, startPoint x: 287, startPoint y: 53, endPoint x: 279, endPoint y: 116, distance: 63.9
click at [279, 122] on input "consigna" at bounding box center [377, 127] width 499 height 22
click at [574, 177] on button "Search" at bounding box center [609, 188] width 70 height 23
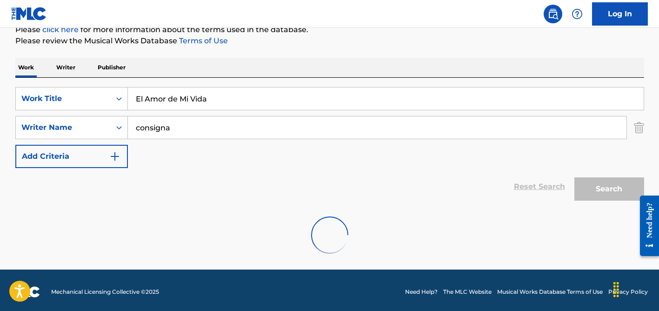
scroll to position [93, 0]
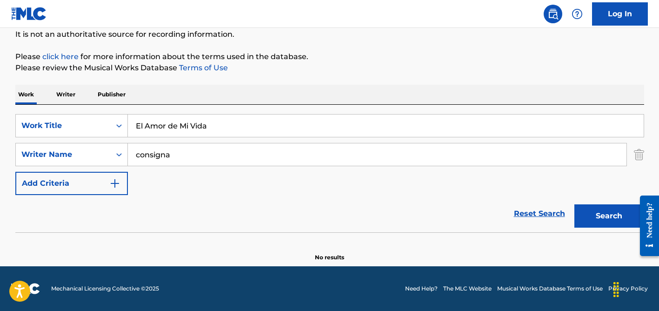
click at [180, 154] on input "consigna" at bounding box center [377, 154] width 499 height 22
paste input "[PERSON_NAME]"
type input "[PERSON_NAME]"
click at [574, 204] on button "Search" at bounding box center [609, 215] width 70 height 23
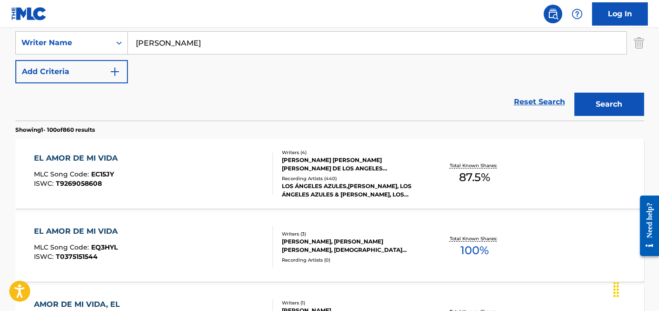
scroll to position [251, 0]
